Goal: Task Accomplishment & Management: Use online tool/utility

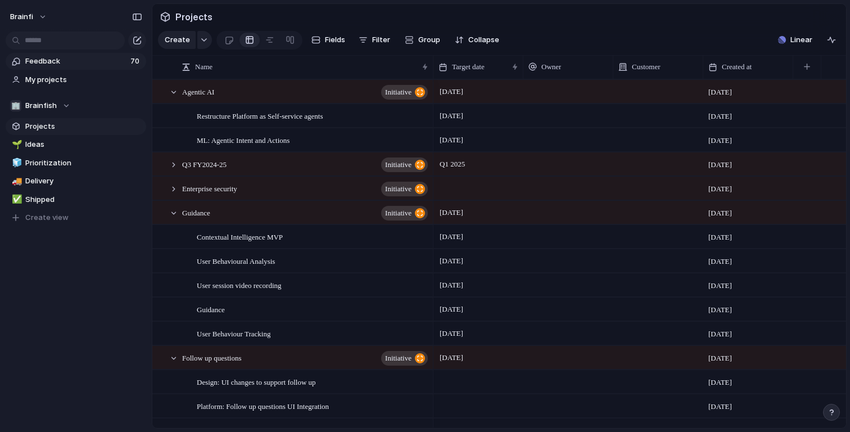
click at [71, 59] on span "Feedback" at bounding box center [76, 61] width 102 height 11
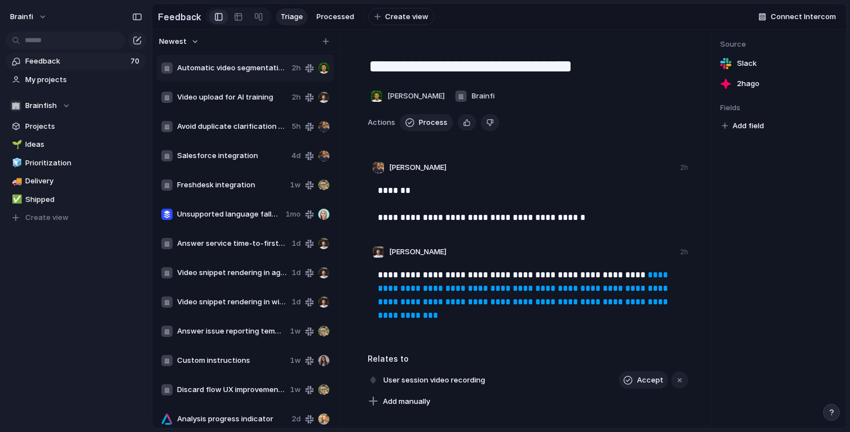
click at [239, 104] on div "Video upload for AI training 2h" at bounding box center [245, 97] width 177 height 27
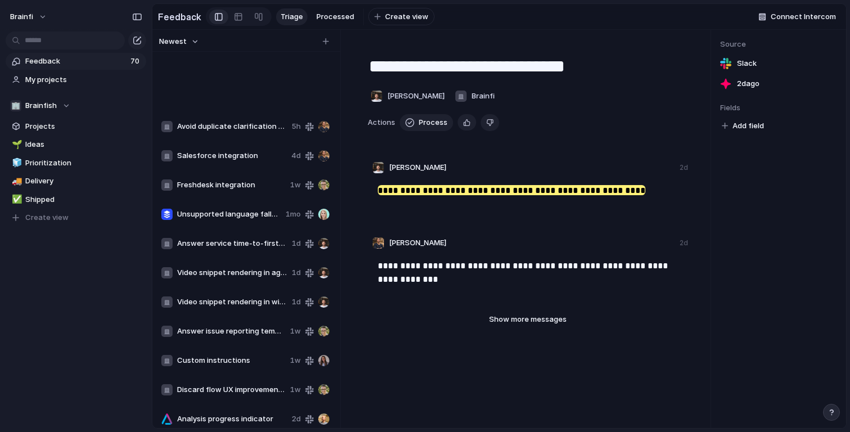
scroll to position [209, 0]
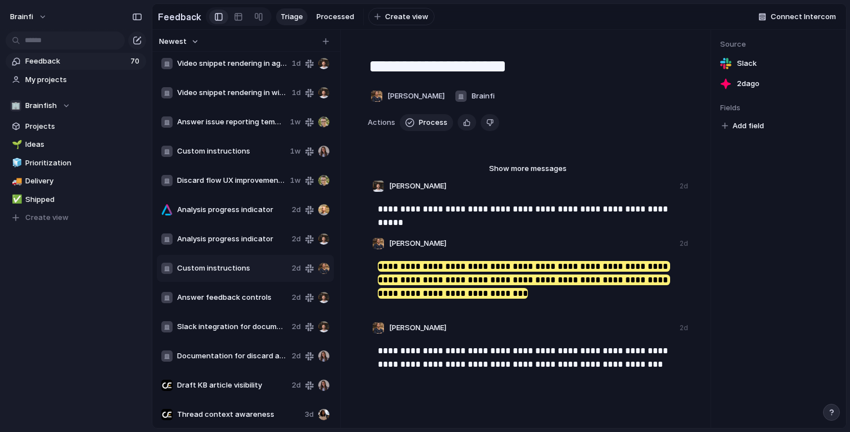
scroll to position [238, 0]
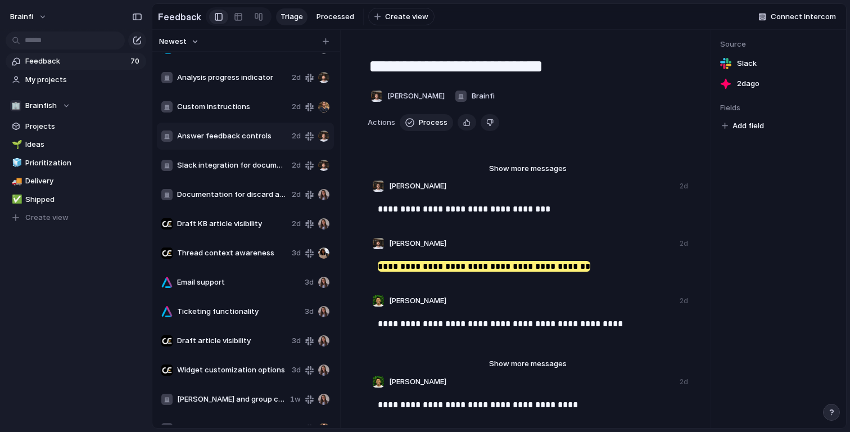
scroll to position [268, 0]
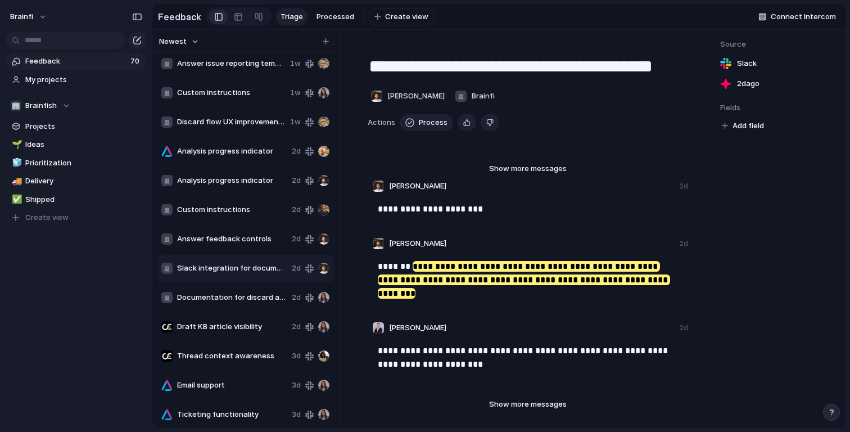
scroll to position [297, 0]
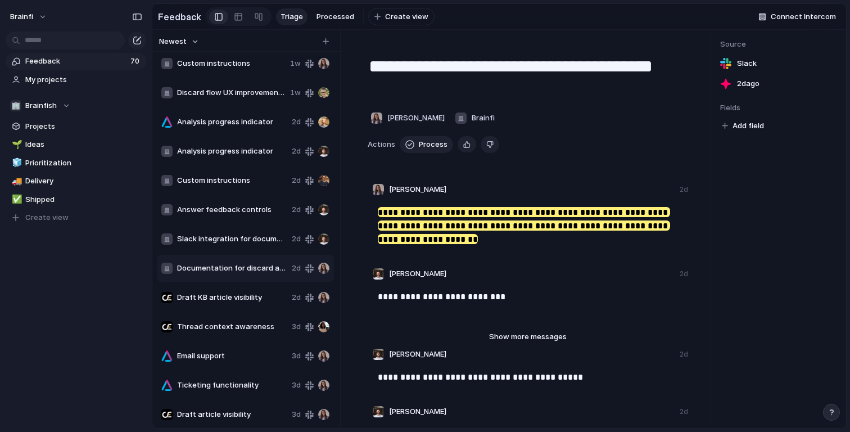
type textarea "**********"
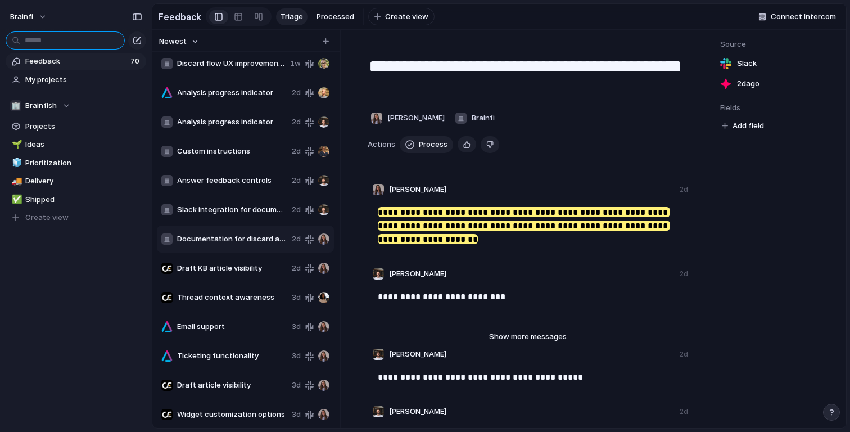
click at [66, 37] on input "text" at bounding box center [65, 40] width 119 height 18
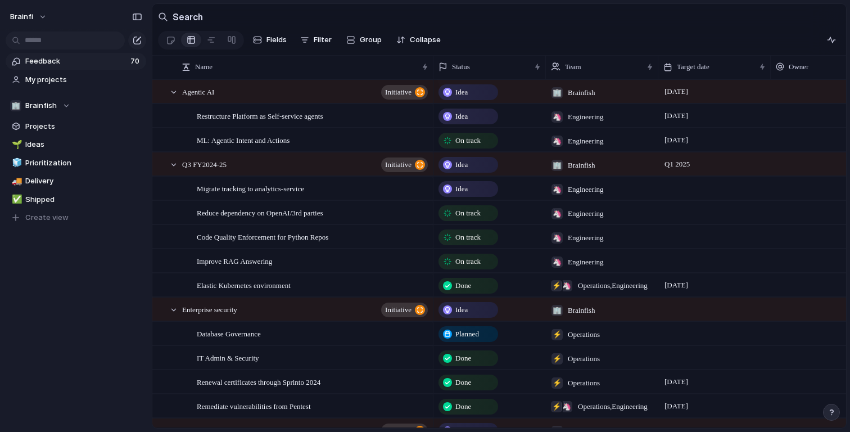
click at [84, 60] on span "Feedback" at bounding box center [76, 61] width 102 height 11
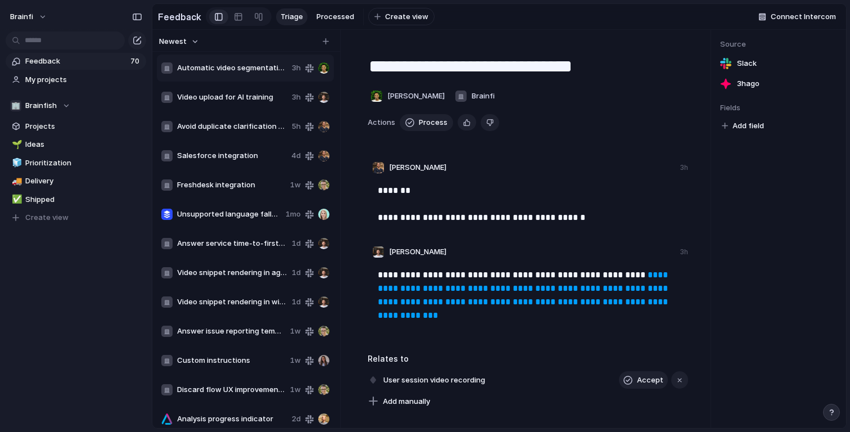
click at [223, 44] on div "Newest" at bounding box center [244, 41] width 179 height 15
click at [60, 124] on span "Projects" at bounding box center [83, 126] width 117 height 11
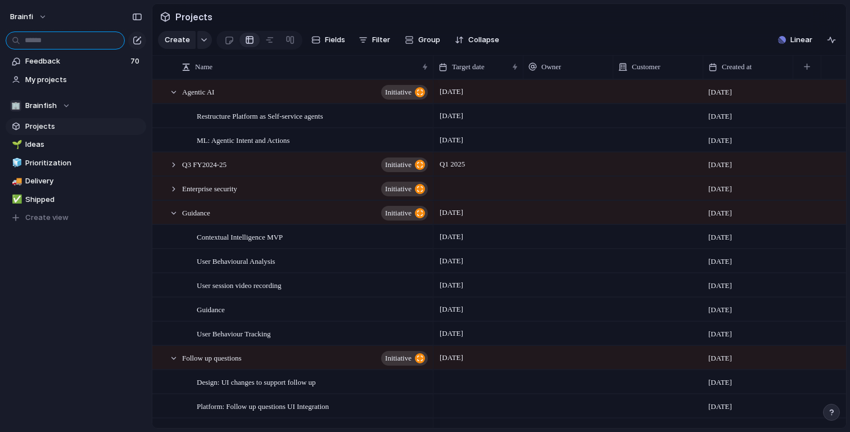
click at [64, 40] on input "text" at bounding box center [65, 40] width 119 height 18
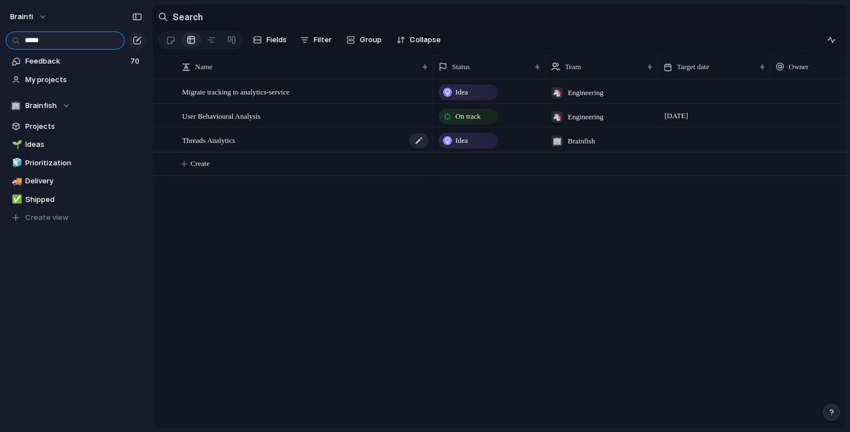
type input "*****"
click at [269, 144] on div "Threads Analytics" at bounding box center [305, 140] width 247 height 23
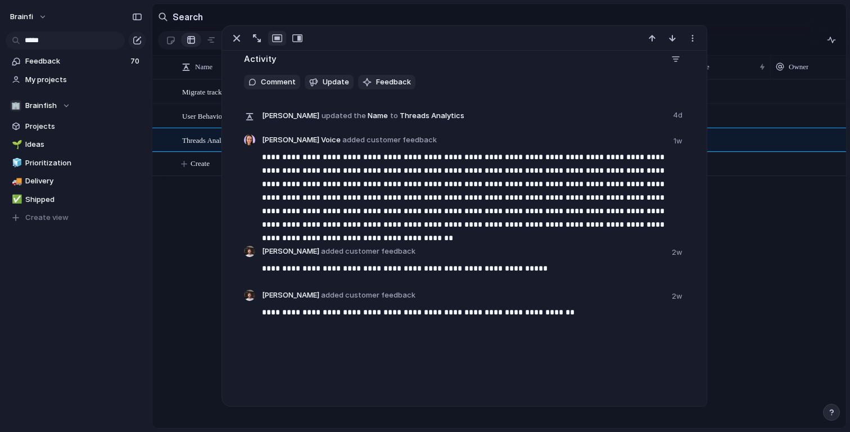
scroll to position [301, 0]
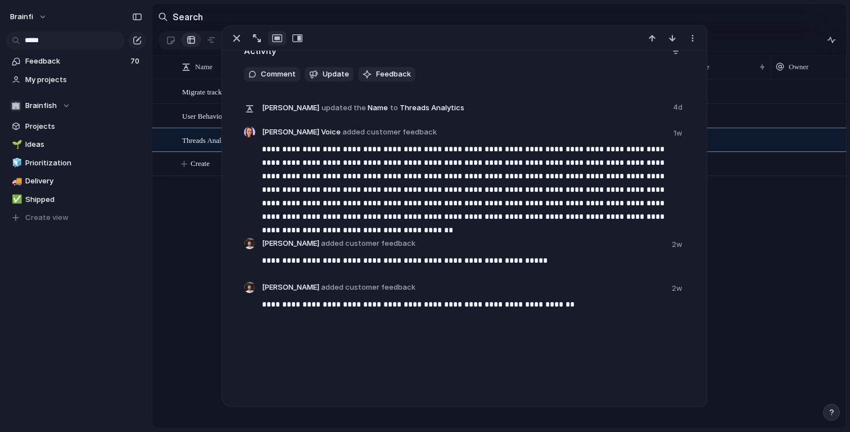
click at [107, 311] on div "Feedback 70 My projects 🏢 Brainfish Projects 🌱 Ideas 🧊 Prioritization 🚚 Deliver…" at bounding box center [76, 158] width 152 height 317
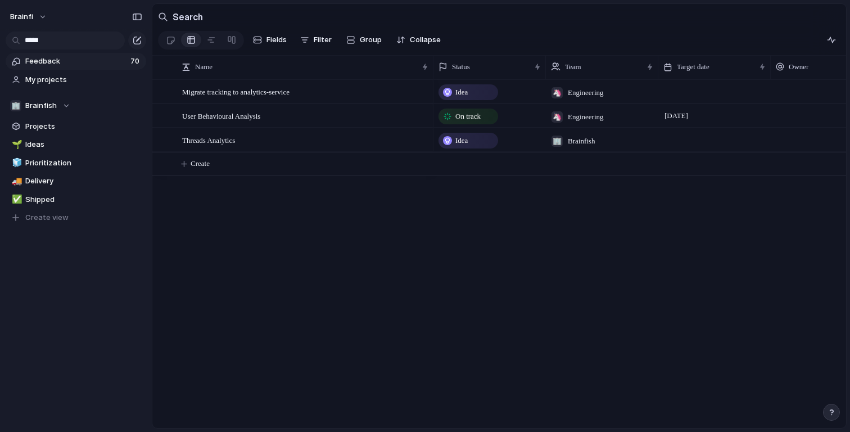
click at [64, 62] on span "Feedback" at bounding box center [76, 61] width 102 height 11
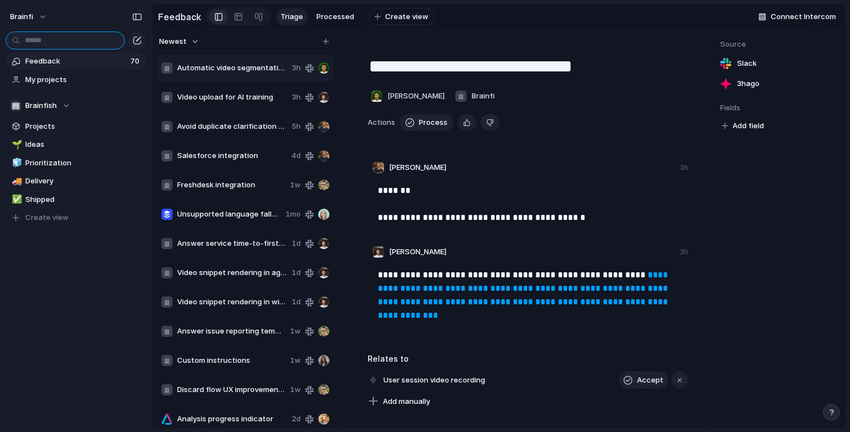
click at [87, 43] on input "text" at bounding box center [65, 40] width 119 height 18
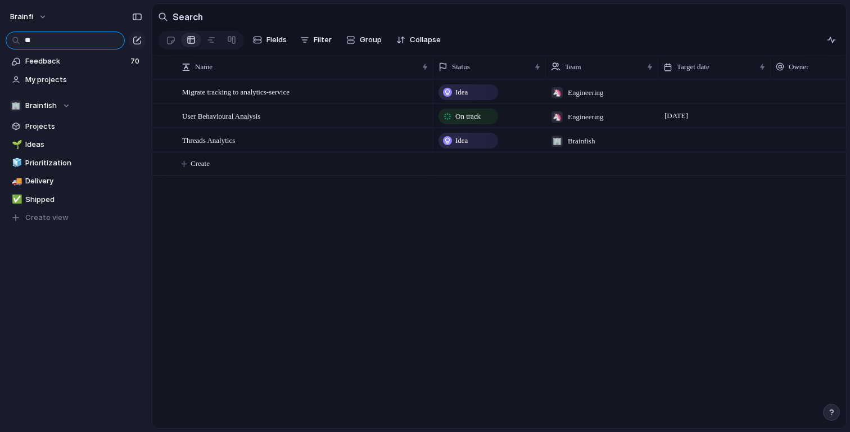
type input "*"
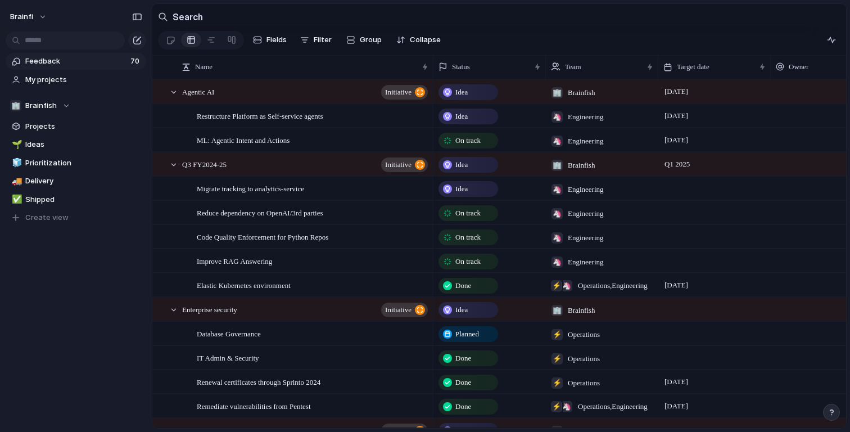
click at [120, 54] on link "Feedback 70" at bounding box center [76, 61] width 141 height 17
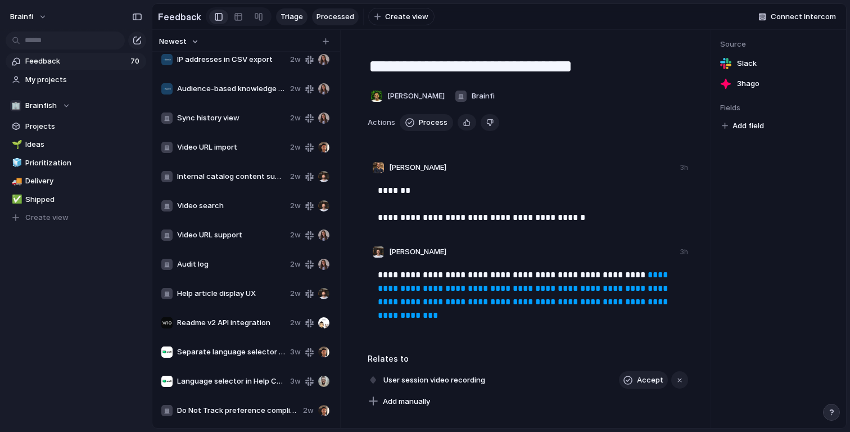
click at [327, 20] on span "Processed" at bounding box center [336, 16] width 38 height 11
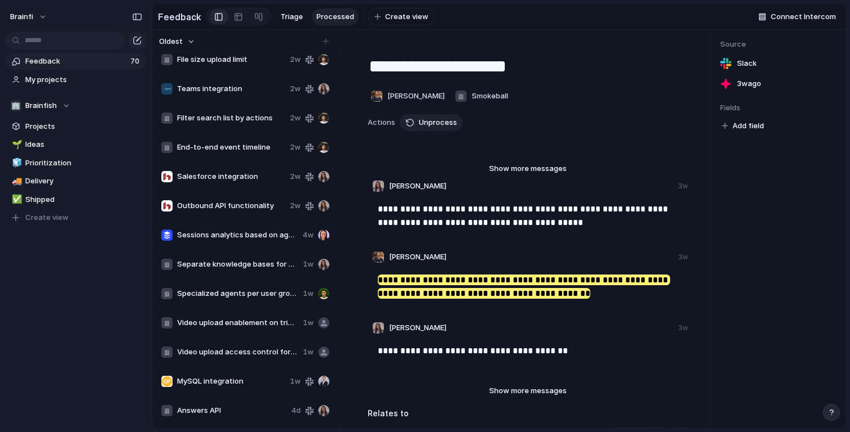
scroll to position [769, 0]
click at [289, 23] on link "Triage" at bounding box center [291, 16] width 31 height 17
